Goal: Transaction & Acquisition: Purchase product/service

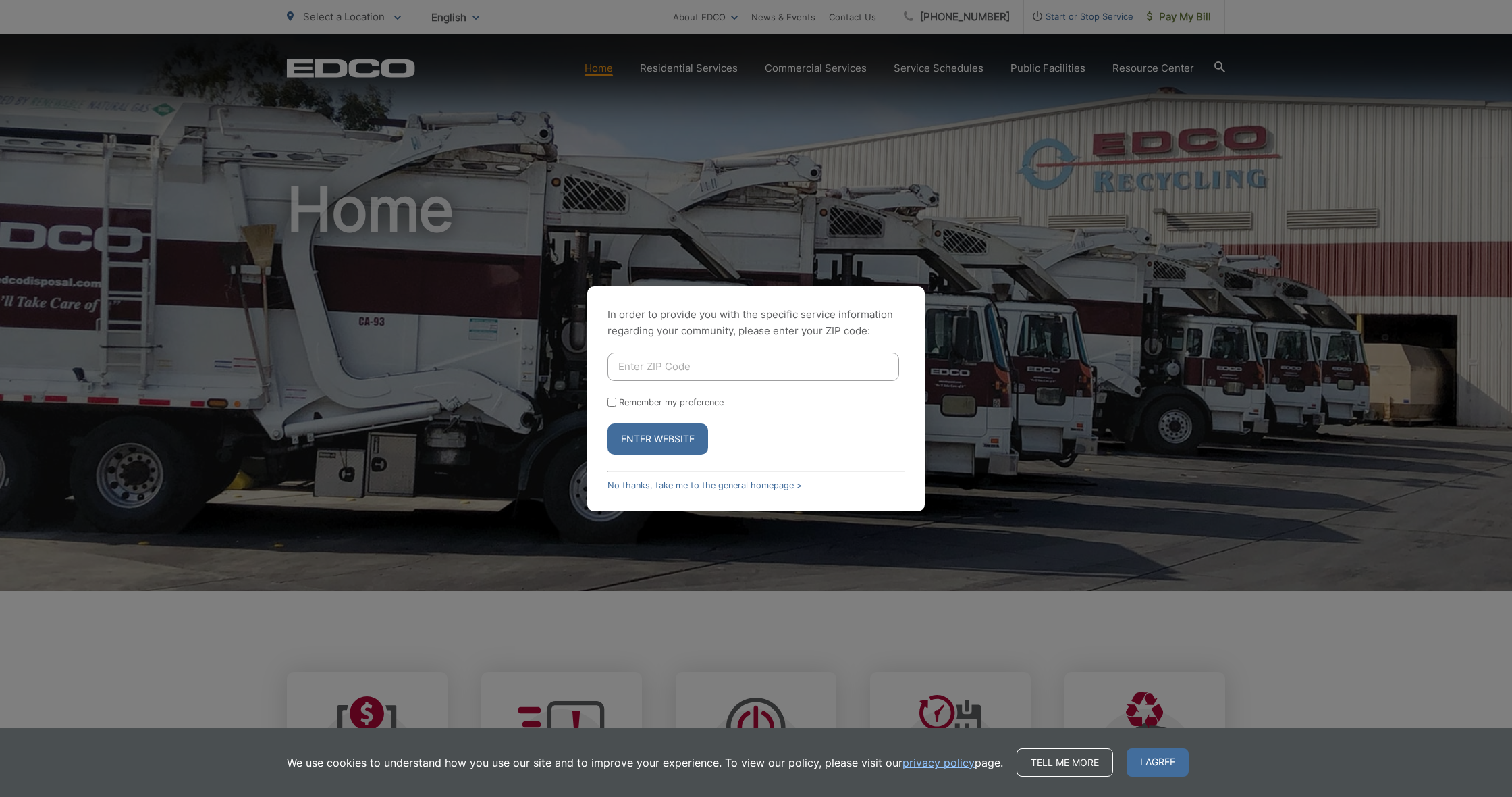
click at [667, 367] on input "Enter ZIP Code" at bounding box center [753, 367] width 292 height 28
type input "91941"
click at [658, 438] on button "Enter Website" at bounding box center [658, 438] width 101 height 31
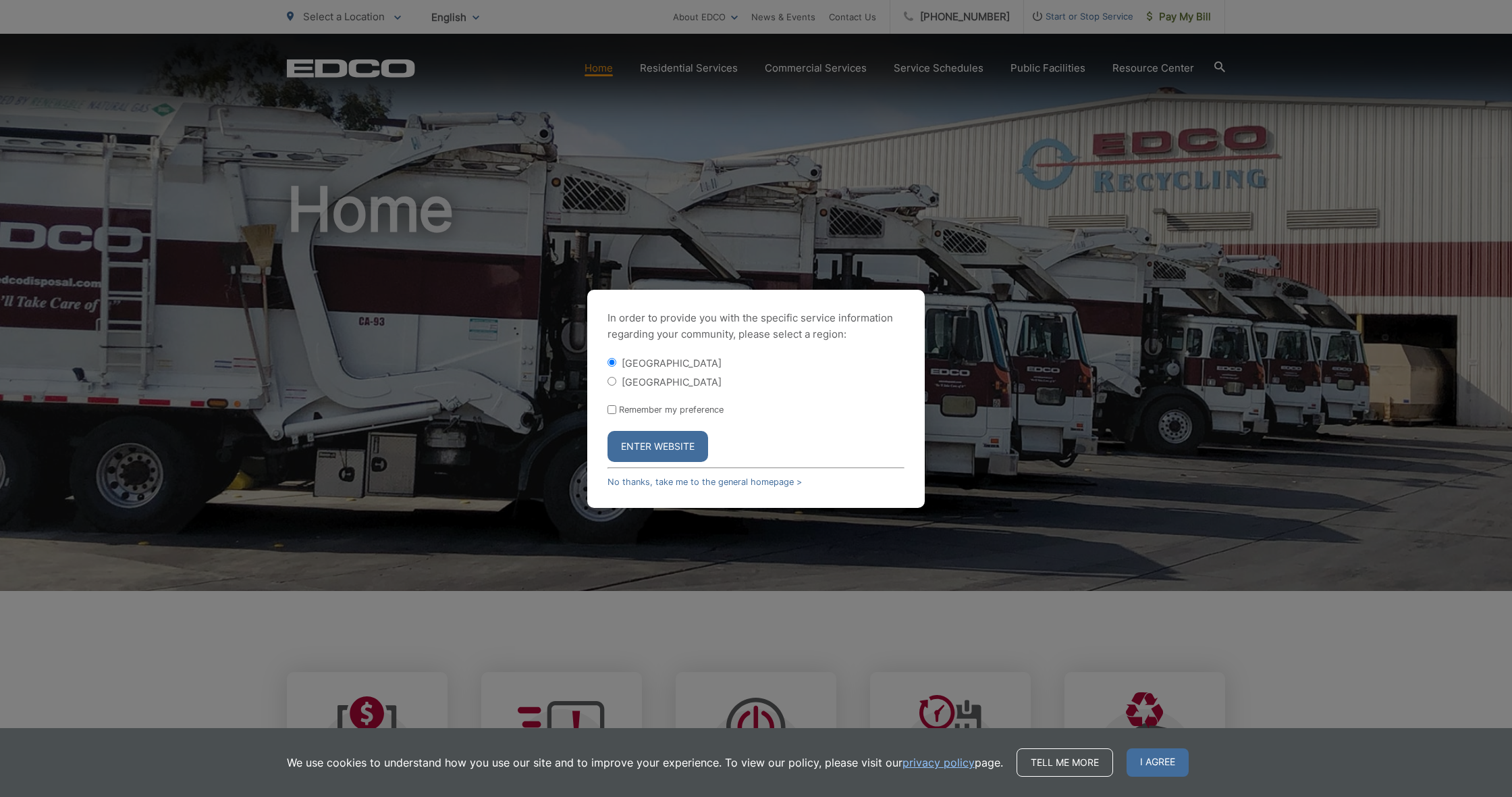
click at [617, 389] on form "La Mesa City La Mesa County Remember my preference Enter Website" at bounding box center [756, 408] width 297 height 106
click at [613, 385] on input "[GEOGRAPHIC_DATA]" at bounding box center [612, 381] width 9 height 9
radio input "true"
click at [641, 442] on button "Enter Website" at bounding box center [658, 446] width 101 height 31
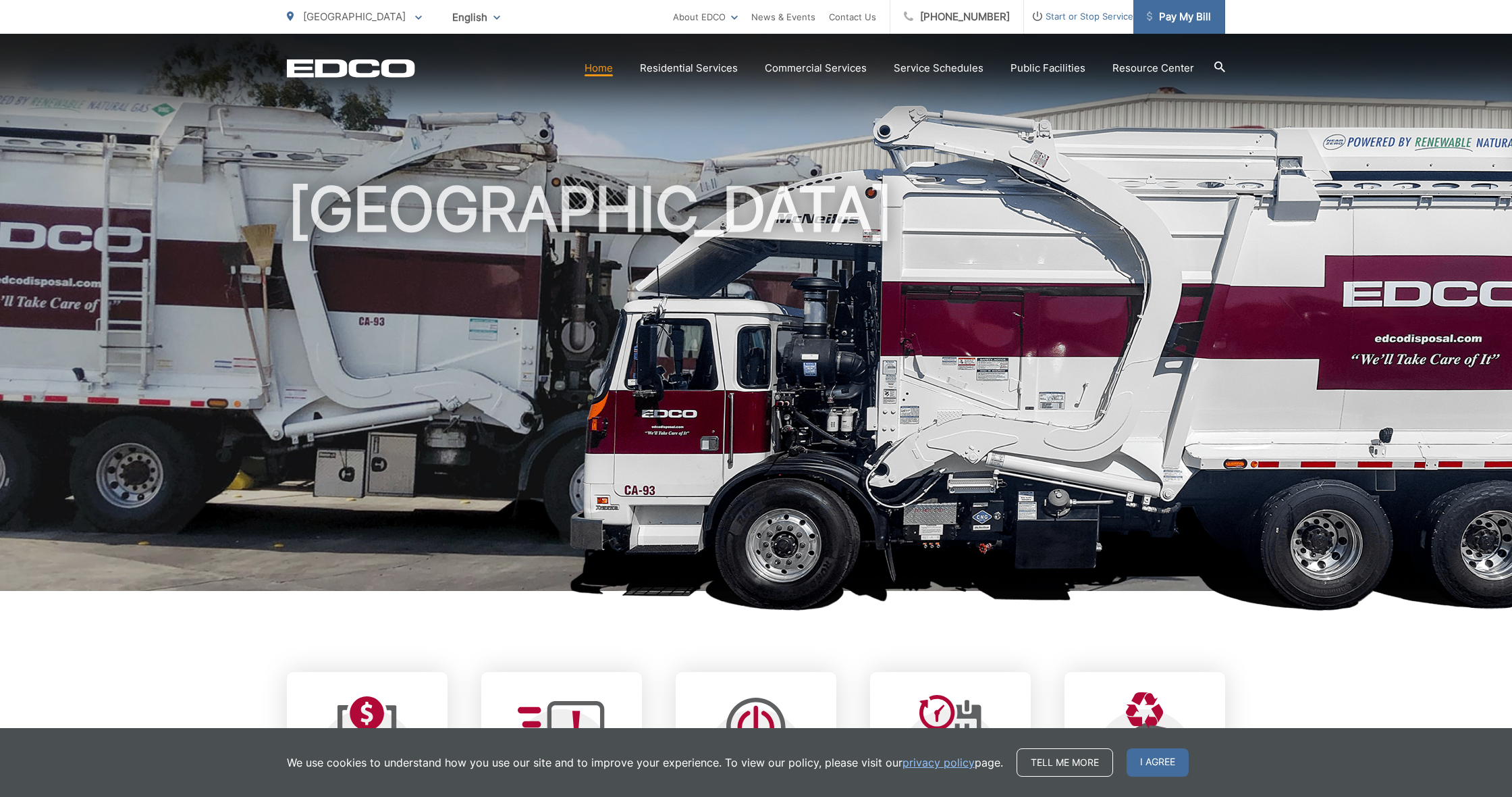
click at [1172, 17] on span "Pay My Bill" at bounding box center [1178, 17] width 64 height 17
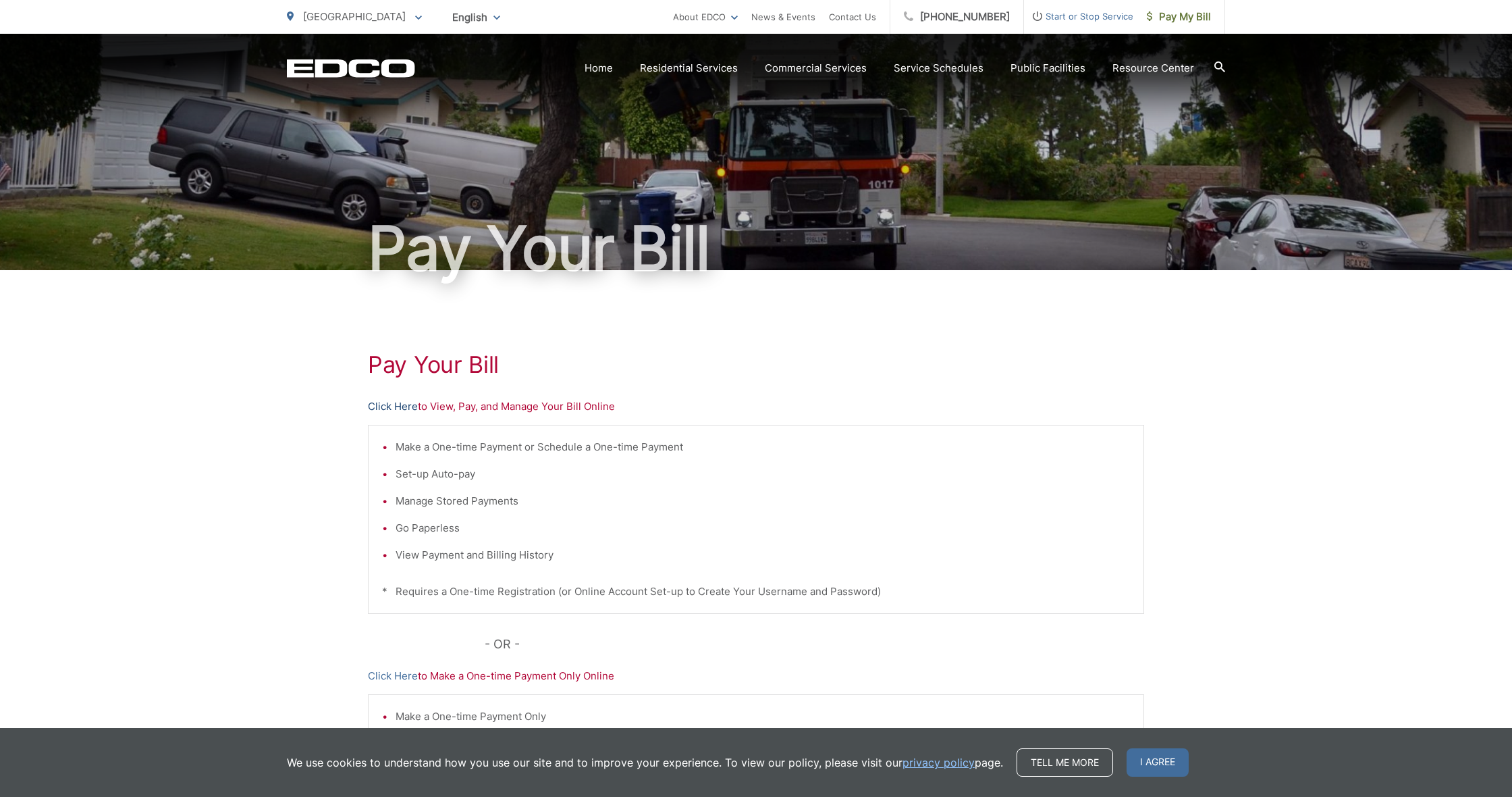
click at [411, 408] on link "Click Here" at bounding box center [392, 406] width 50 height 17
